Goal: Task Accomplishment & Management: Manage account settings

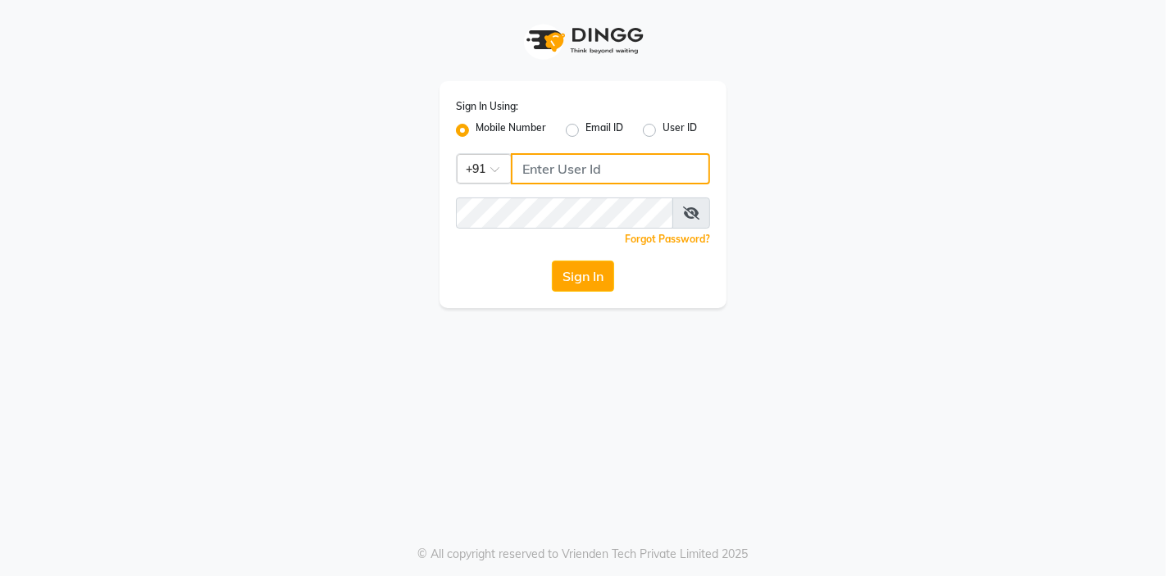
click at [558, 169] on input "Username" at bounding box center [610, 168] width 199 height 31
type input "8542888882"
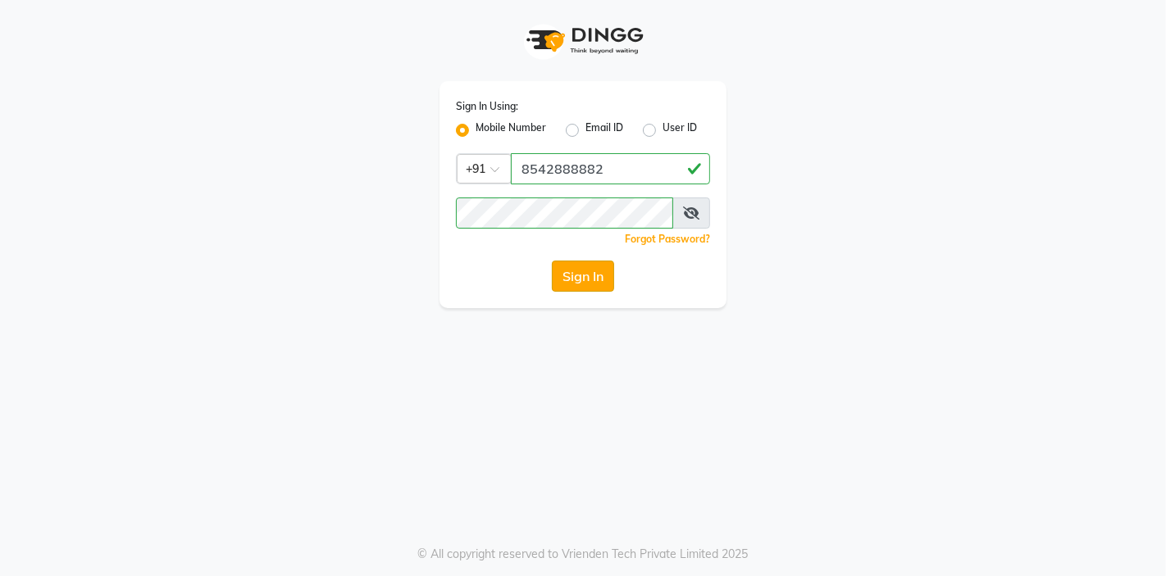
click at [585, 291] on button "Sign In" at bounding box center [583, 276] width 62 height 31
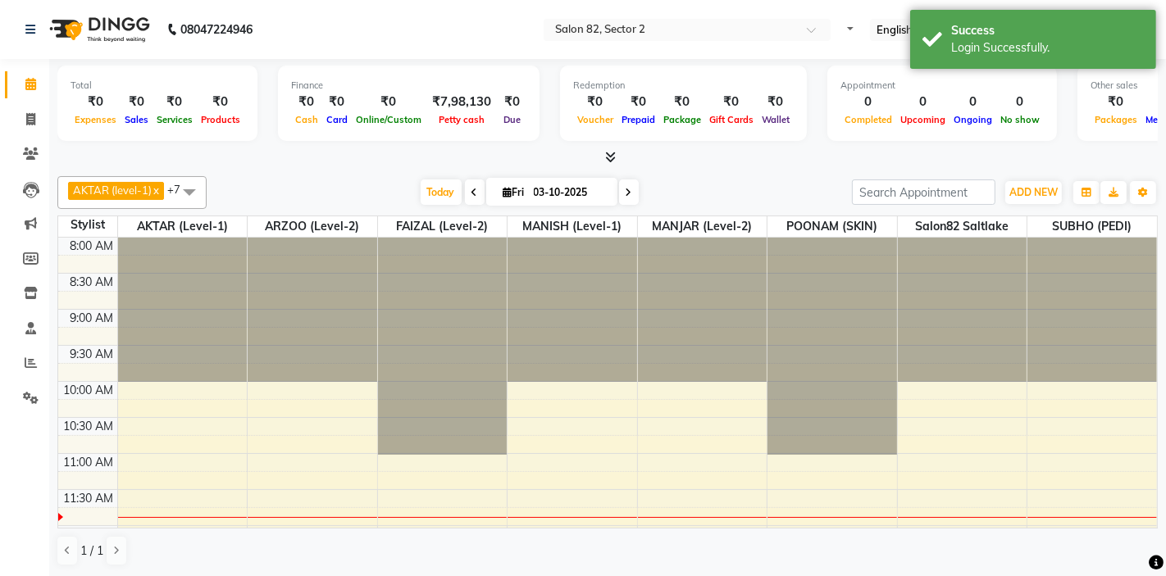
select select "en"
